Goal: Find specific page/section: Find specific page/section

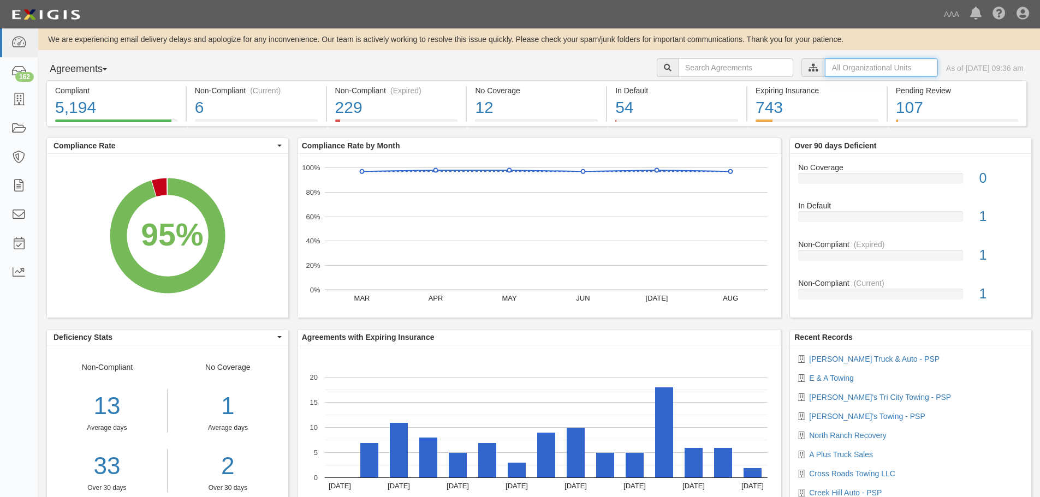
click at [825, 73] on input "text" at bounding box center [881, 67] width 113 height 19
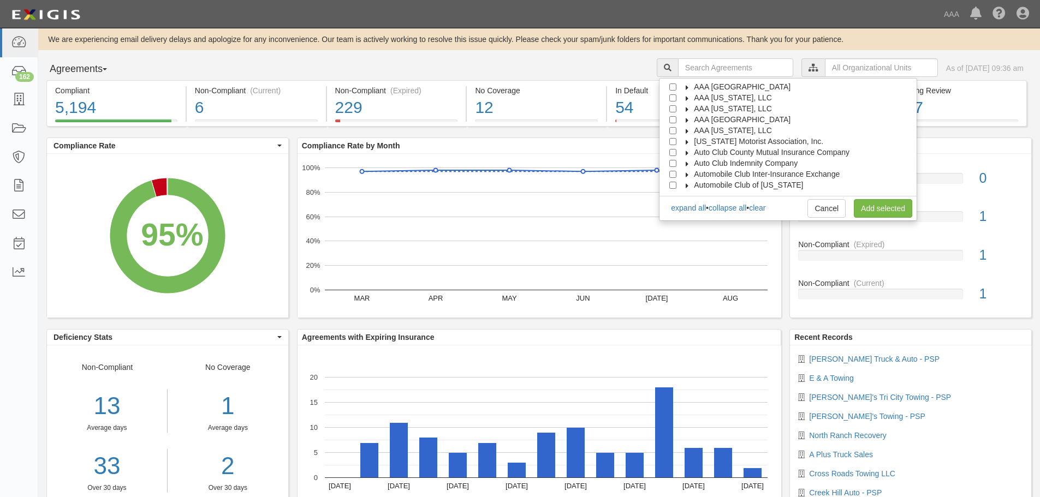
click at [714, 116] on span "AAA [GEOGRAPHIC_DATA]" at bounding box center [742, 119] width 97 height 9
click at [730, 130] on span "Automotive Services" at bounding box center [739, 130] width 70 height 9
click at [690, 154] on div at bounding box center [685, 151] width 10 height 7
click at [696, 155] on input "Emergency Roadside Service (ERS)" at bounding box center [692, 152] width 7 height 7
checkbox input "true"
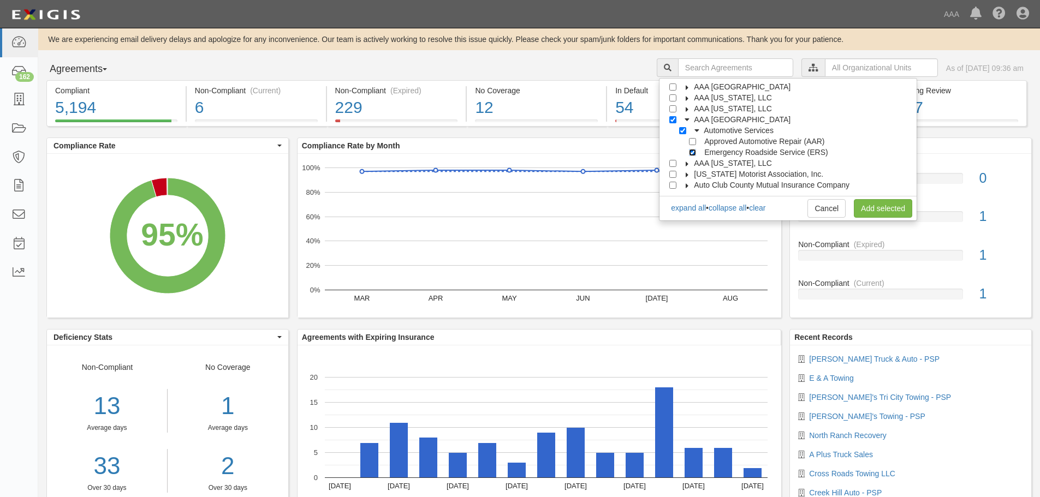
checkbox input "true"
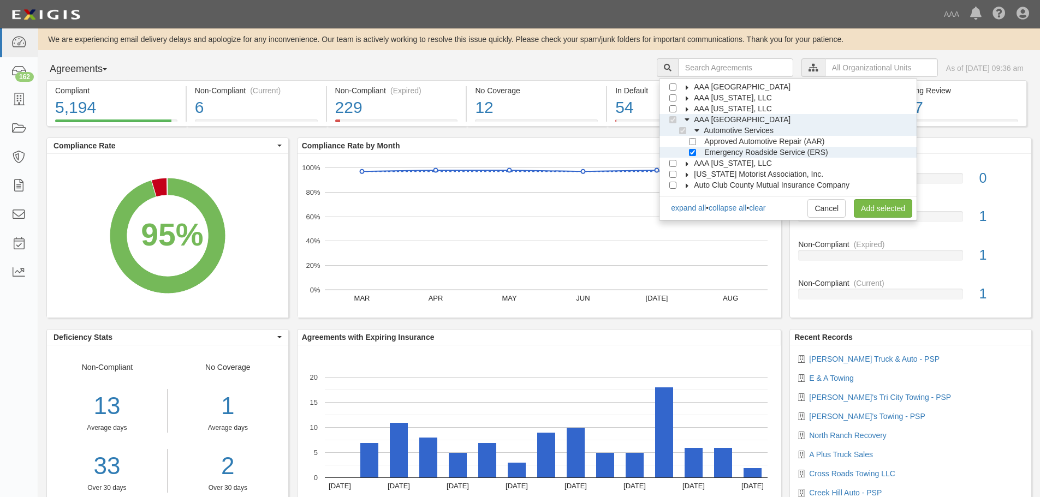
click at [897, 219] on div "AAA East Central Automotive Services Emergency Roadside Service (ERS) Approved …" at bounding box center [788, 149] width 258 height 143
click at [887, 214] on link "Add selected" at bounding box center [883, 208] width 58 height 19
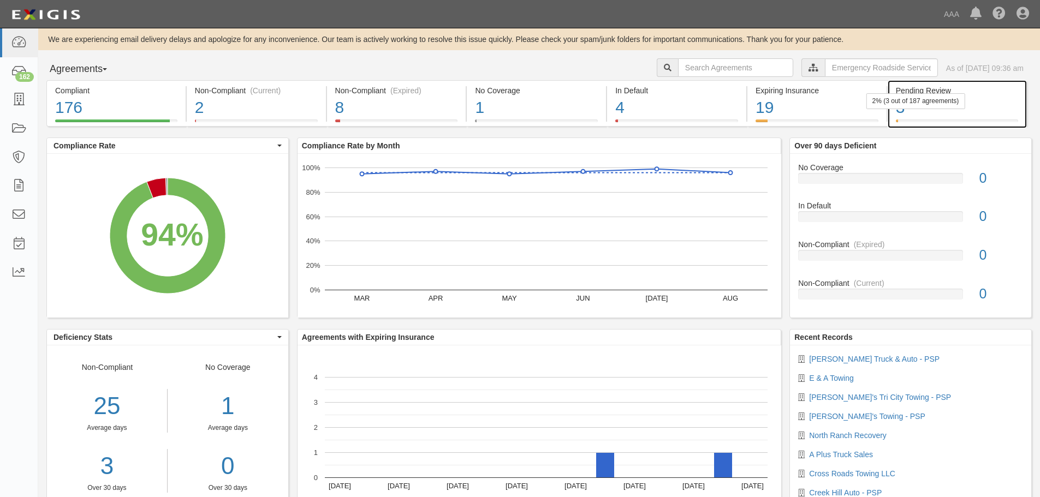
click at [955, 113] on div "3" at bounding box center [957, 107] width 122 height 23
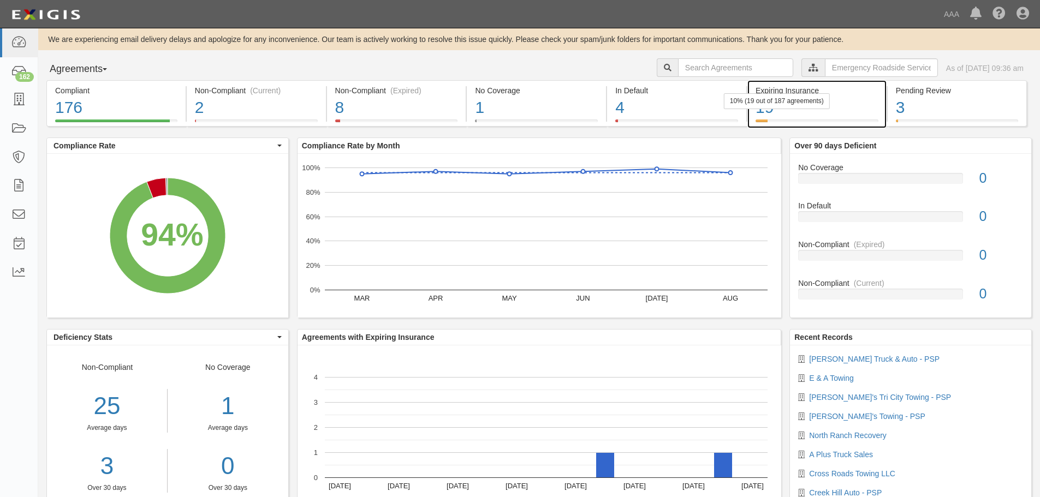
click at [789, 118] on div "19" at bounding box center [817, 107] width 123 height 23
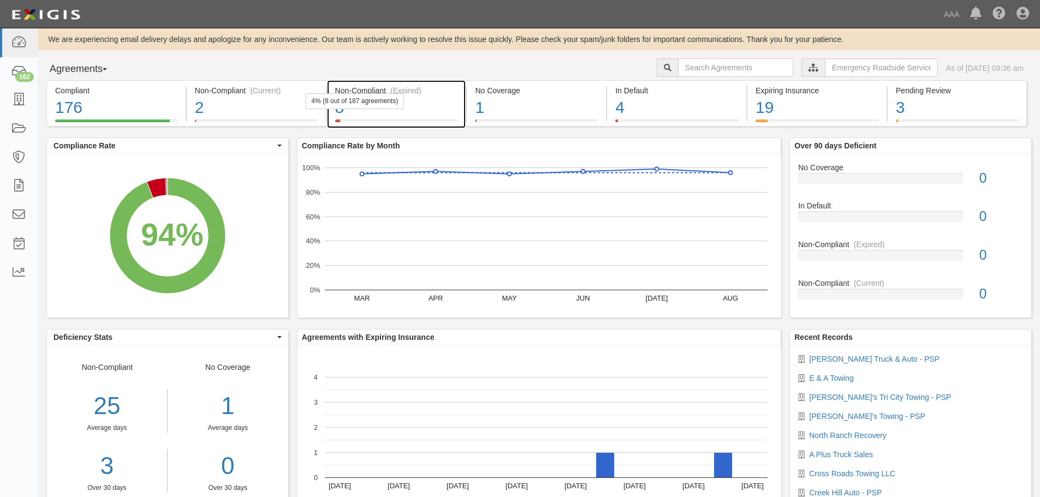
click at [370, 99] on div "4% (8 out of 187 agreements)" at bounding box center [354, 101] width 99 height 16
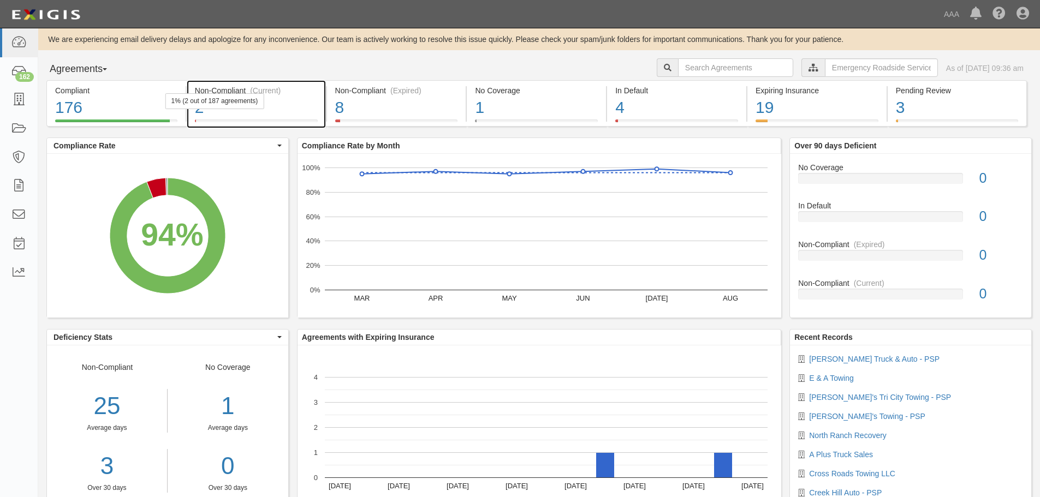
click at [241, 106] on div "1% (2 out of 187 agreements)" at bounding box center [214, 101] width 99 height 16
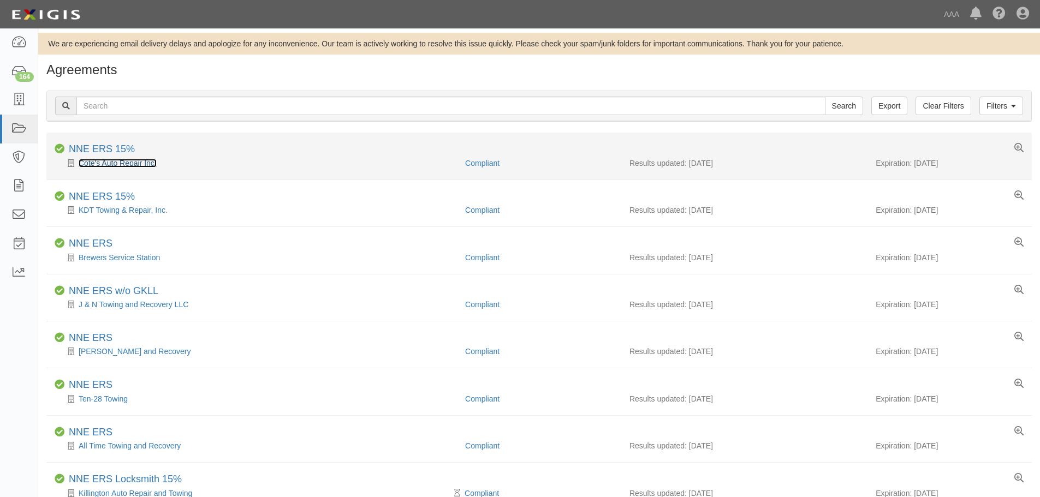
click at [112, 164] on link "Cote's Auto Repair Inc." at bounding box center [118, 163] width 78 height 9
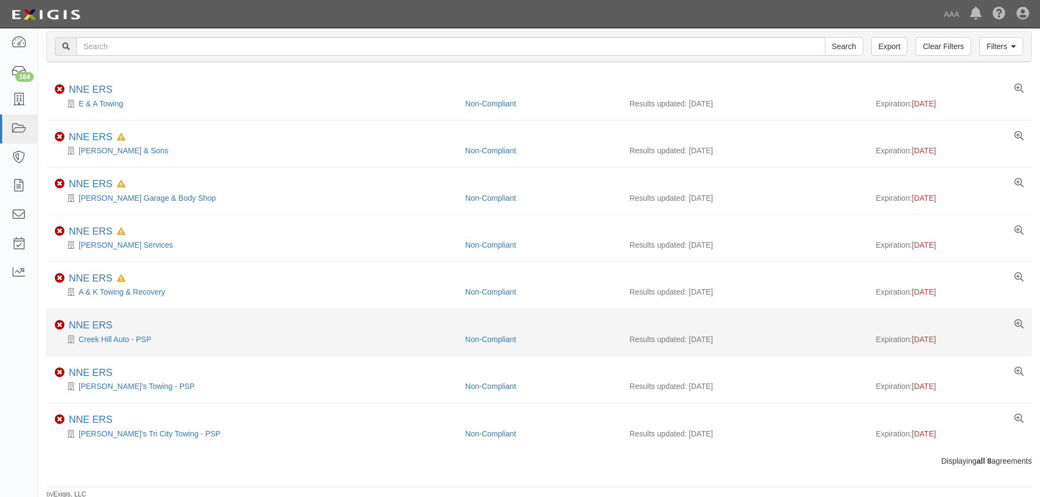
scroll to position [62, 0]
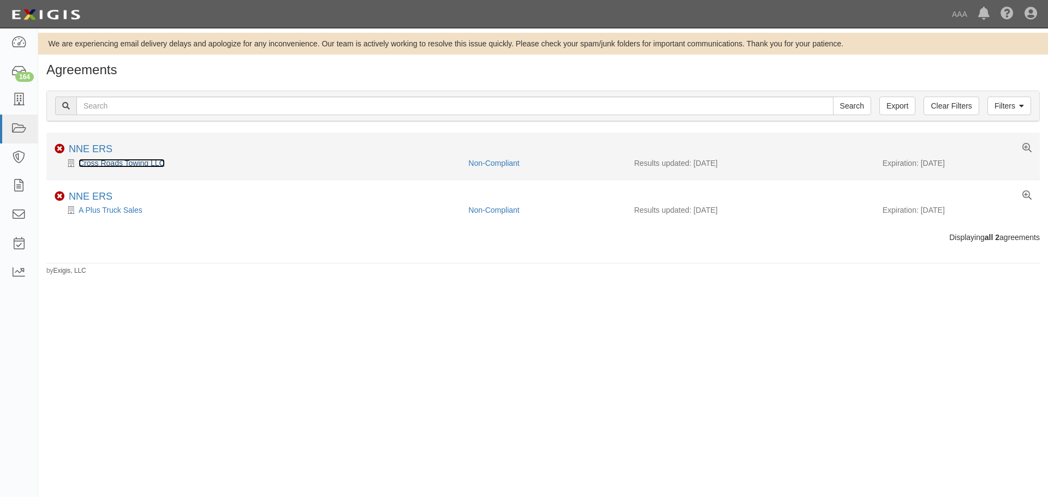
click at [116, 159] on link "Cross Roads Towing LLC" at bounding box center [122, 163] width 86 height 9
